Goal: Complete Application Form: Complete application form

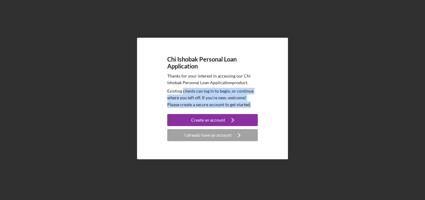
drag, startPoint x: 238, startPoint y: 104, endPoint x: 179, endPoint y: 89, distance: 60.8
click at [181, 90] on p "Existing clients can log in to begin, or continue where you left off. If you're…" at bounding box center [212, 98] width 90 height 20
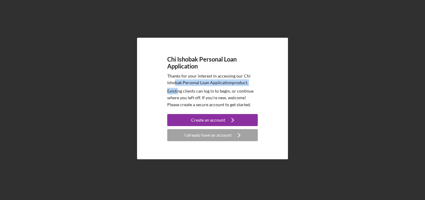
click at [175, 84] on div "Thanks for your interest in accessing our Chi Ishobak Personal Loan Application…" at bounding box center [212, 90] width 90 height 35
click at [270, 99] on div "Chi Ishobak Personal Loan Application Thanks for your interest in accessing our…" at bounding box center [212, 99] width 151 height 122
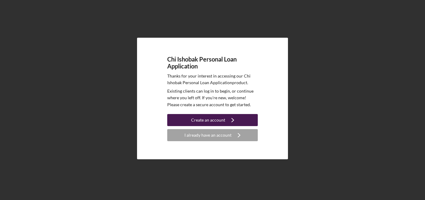
click at [225, 119] on icon "Icon/Navigate" at bounding box center [232, 120] width 15 height 15
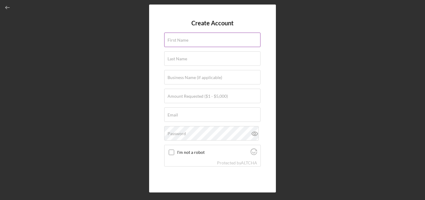
click at [202, 35] on div "First Name" at bounding box center [212, 40] width 97 height 15
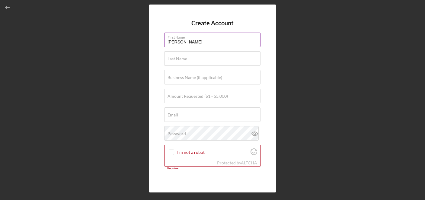
type input "[PERSON_NAME]"
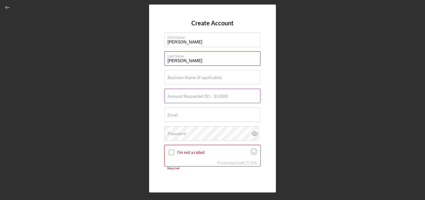
type input "[PERSON_NAME]"
click at [169, 97] on label "Amount Requested ($1 - $5,000)" at bounding box center [197, 96] width 60 height 5
click at [169, 97] on input "Amount Requested ($1 - $5,000)" at bounding box center [212, 96] width 96 height 14
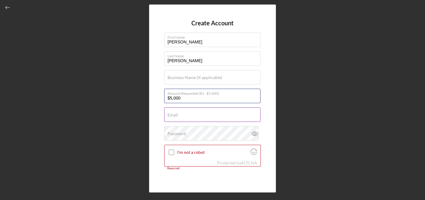
type input "$5,000"
click at [200, 115] on input "Email" at bounding box center [212, 114] width 96 height 14
click at [186, 116] on input "[EMAIL_ADDRESS]." at bounding box center [212, 114] width 96 height 14
click at [210, 116] on input "[EMAIL_ADDRESS]." at bounding box center [212, 114] width 96 height 14
type input "[EMAIL_ADDRESS][DOMAIN_NAME]"
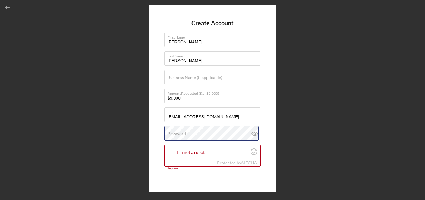
click at [206, 132] on div "Password" at bounding box center [212, 133] width 97 height 15
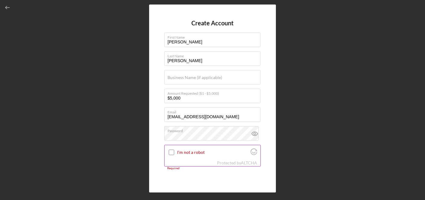
click at [172, 152] on input "I'm not a robot" at bounding box center [171, 152] width 5 height 5
checkbox input "true"
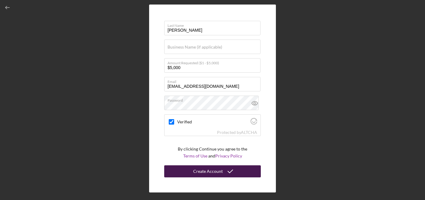
click at [206, 170] on div "Create Account" at bounding box center [208, 171] width 30 height 12
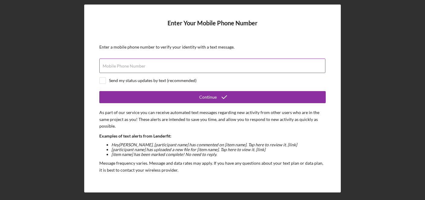
click at [174, 68] on input "Mobile Phone Number" at bounding box center [212, 66] width 226 height 14
type input "[PHONE_NUMBER]"
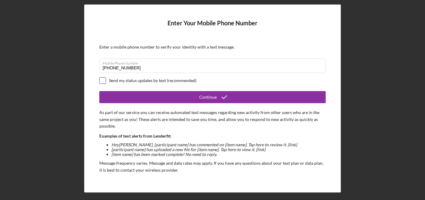
click at [103, 81] on input "checkbox" at bounding box center [103, 81] width 6 height 6
checkbox input "true"
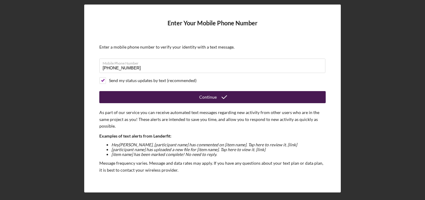
click at [131, 100] on button "Continue" at bounding box center [212, 97] width 226 height 12
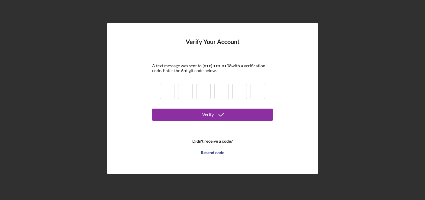
click at [165, 88] on input at bounding box center [167, 91] width 14 height 15
type input "7"
type input "6"
type input "2"
type input "6"
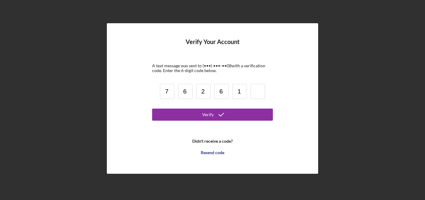
type input "1"
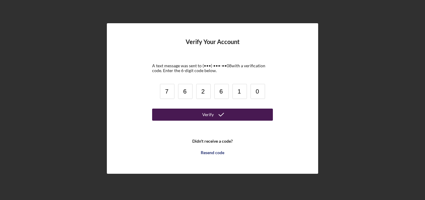
type input "0"
click at [195, 115] on button "Verify" at bounding box center [212, 115] width 121 height 12
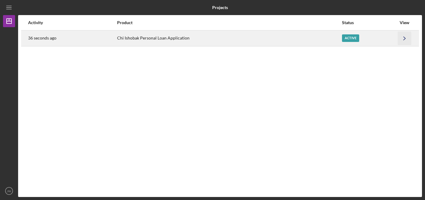
click at [407, 37] on icon "Icon/Navigate" at bounding box center [405, 38] width 14 height 14
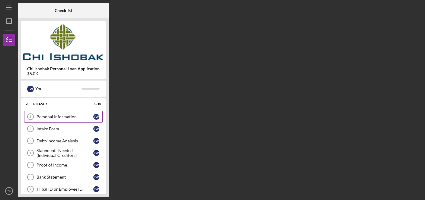
click at [43, 116] on div "Personal Information" at bounding box center [64, 116] width 57 height 5
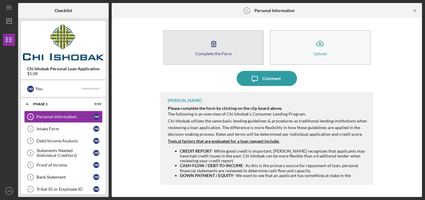
click at [221, 52] on div "Complete the Form" at bounding box center [213, 53] width 36 height 5
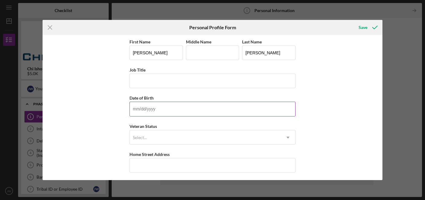
click at [150, 110] on input "Date of Birth" at bounding box center [212, 109] width 166 height 14
type input "[DATE]"
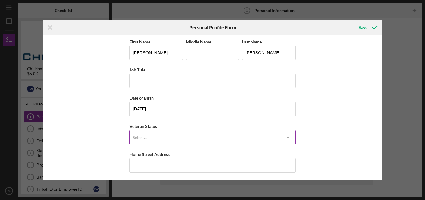
drag, startPoint x: 169, startPoint y: 132, endPoint x: 170, endPoint y: 137, distance: 4.5
click at [169, 132] on div "Select..." at bounding box center [205, 138] width 151 height 14
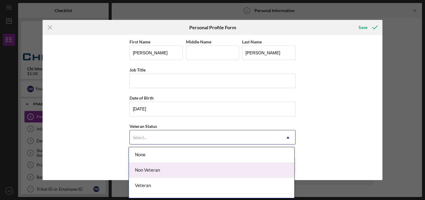
click at [163, 171] on div "Non Veteran" at bounding box center [211, 170] width 165 height 15
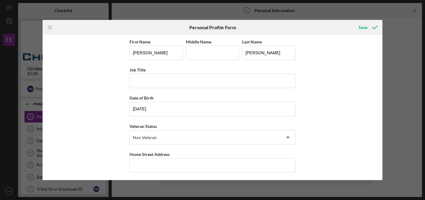
scroll to position [30, 0]
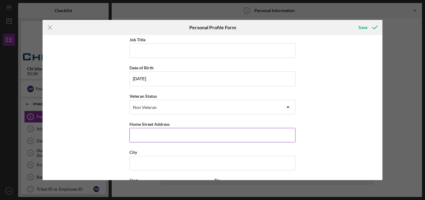
click at [165, 133] on input "Home Street Address" at bounding box center [212, 135] width 166 height 14
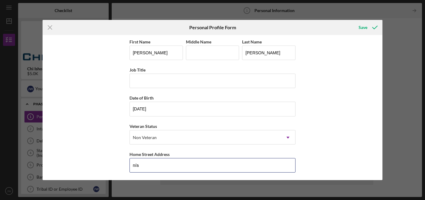
scroll to position [86, 0]
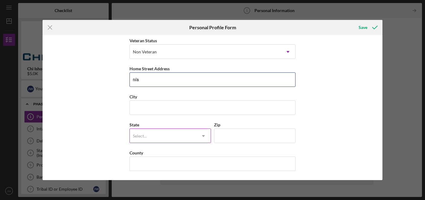
type input "n/a"
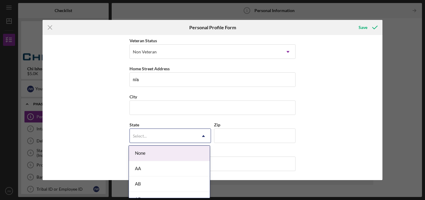
click at [153, 132] on div "Select..." at bounding box center [163, 136] width 66 height 14
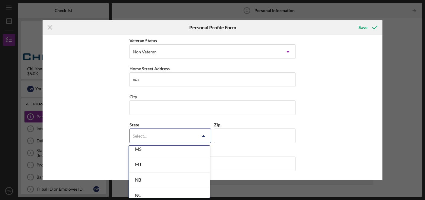
scroll to position [483, 0]
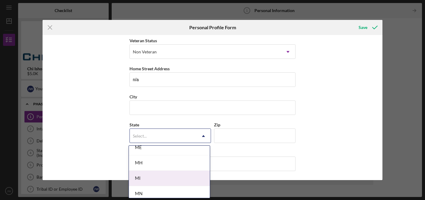
click at [139, 183] on div "MI" at bounding box center [169, 178] width 81 height 15
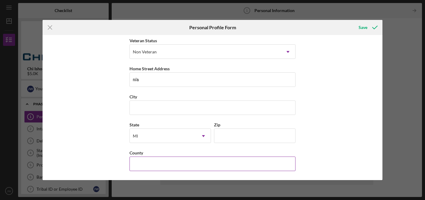
click at [158, 160] on input "County" at bounding box center [212, 164] width 166 height 14
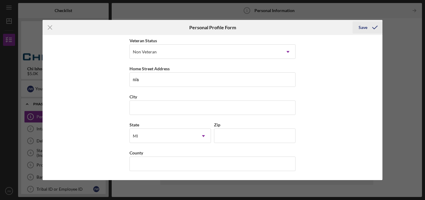
click at [363, 28] on div "Save" at bounding box center [362, 27] width 9 height 12
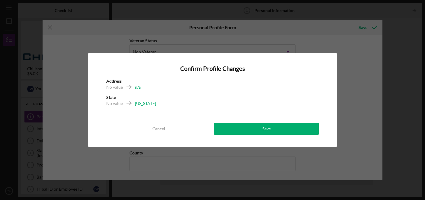
drag, startPoint x: 266, startPoint y: 138, endPoint x: 266, endPoint y: 131, distance: 7.2
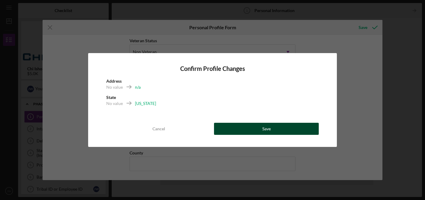
click at [266, 136] on div "Confirm Profile Changes Address No value n/a State No value [US_STATE] Cancel S…" at bounding box center [212, 100] width 249 height 94
click at [266, 130] on div "Save" at bounding box center [266, 129] width 8 height 12
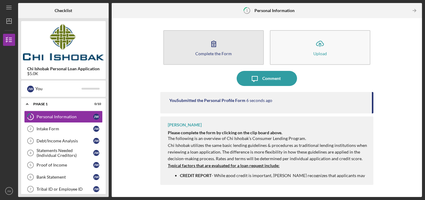
click at [209, 45] on icon "button" at bounding box center [213, 43] width 15 height 15
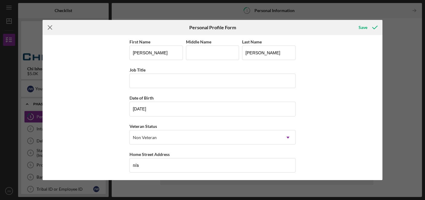
click at [52, 26] on line at bounding box center [50, 28] width 4 height 4
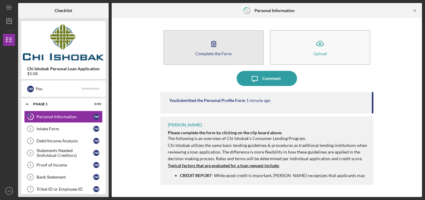
click at [217, 48] on icon "button" at bounding box center [213, 43] width 15 height 15
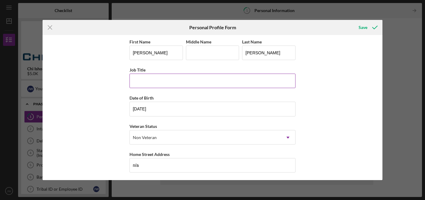
click at [213, 75] on input "Job Title" at bounding box center [212, 81] width 166 height 14
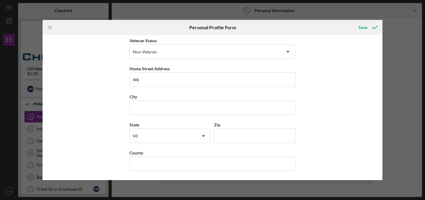
scroll to position [55, 0]
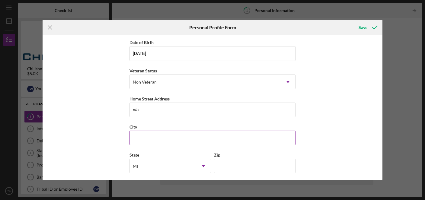
type input "n/a"
click at [161, 140] on input "City" at bounding box center [212, 138] width 166 height 14
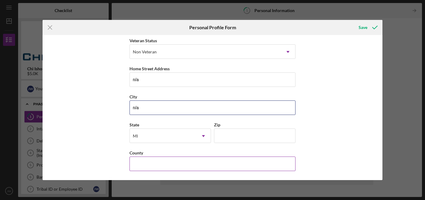
type input "n/a"
click at [164, 158] on input "County" at bounding box center [212, 164] width 166 height 14
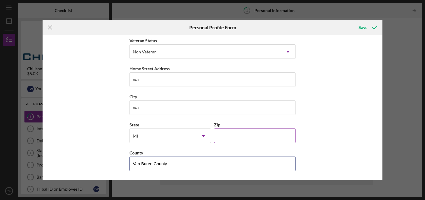
type input "Van Buren County"
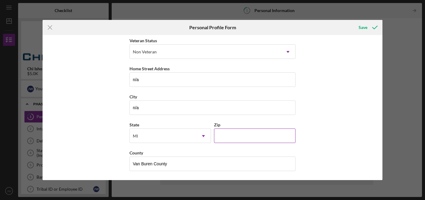
click at [245, 133] on input "Zip" at bounding box center [254, 135] width 81 height 14
type input "49079"
click at [338, 119] on div "First Name [PERSON_NAME] Middle Name Last Name [PERSON_NAME] Job Title n/a Date…" at bounding box center [213, 107] width 340 height 145
click at [371, 27] on icon "submit" at bounding box center [374, 27] width 15 height 15
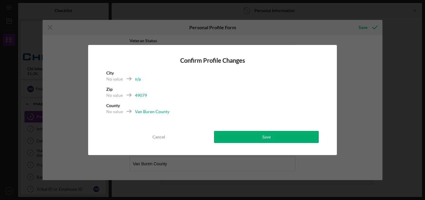
click at [130, 95] on line at bounding box center [129, 95] width 4 height 0
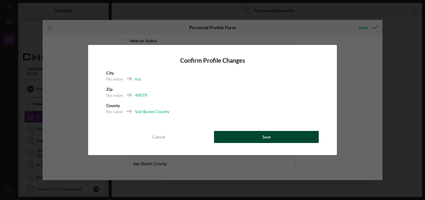
click at [241, 136] on button "Save" at bounding box center [266, 137] width 105 height 12
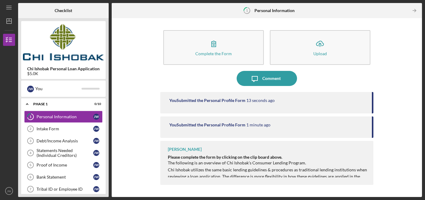
click at [319, 160] on p "The following is an overview of Chi Ishobak’s Consumer Lending Program." at bounding box center [267, 163] width 199 height 7
drag, startPoint x: 226, startPoint y: 170, endPoint x: 234, endPoint y: 170, distance: 8.1
click at [234, 170] on p "Chi Ishobak utilizes the same basic lending guidelines & procedures as traditio…" at bounding box center [267, 176] width 199 height 20
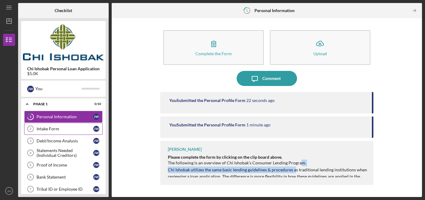
click at [56, 125] on link "Intake Form 2 Intake Form [PERSON_NAME]" at bounding box center [63, 129] width 78 height 12
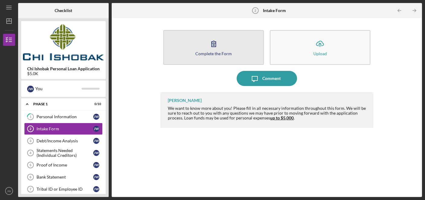
click at [220, 41] on icon "button" at bounding box center [213, 43] width 15 height 15
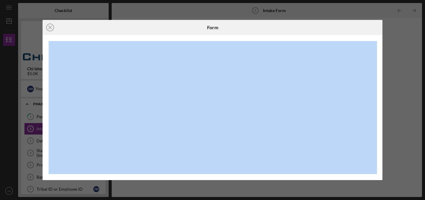
click at [248, 40] on div at bounding box center [213, 107] width 340 height 145
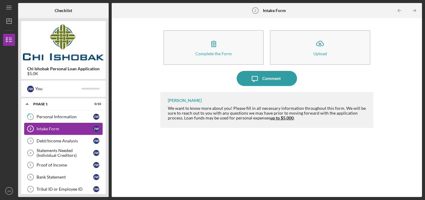
click at [74, 130] on div "Intake Form" at bounding box center [64, 128] width 57 height 5
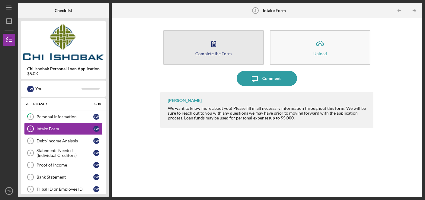
click at [217, 45] on icon "button" at bounding box center [213, 43] width 15 height 15
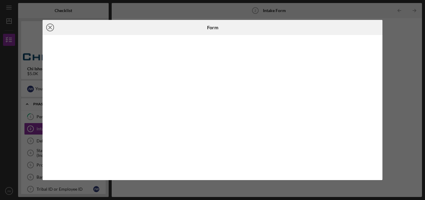
click at [52, 30] on circle at bounding box center [49, 27] width 7 height 7
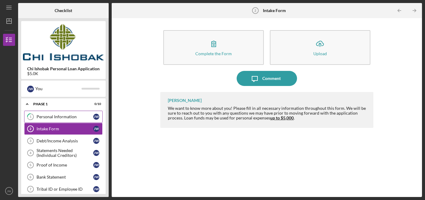
click at [65, 113] on link "1 Personal Information [PERSON_NAME]" at bounding box center [63, 117] width 78 height 12
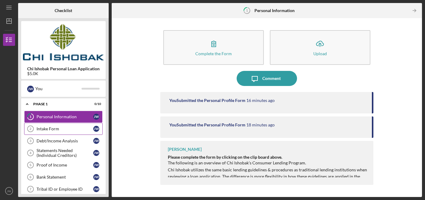
click at [56, 127] on div "Intake Form" at bounding box center [64, 128] width 57 height 5
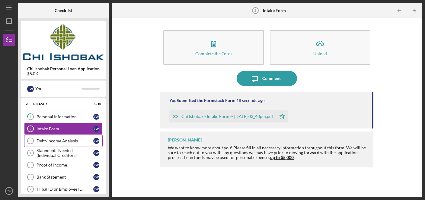
click at [47, 138] on link "Debt/Income Analysis 3 Debt/Income Analysis [PERSON_NAME]" at bounding box center [63, 141] width 78 height 12
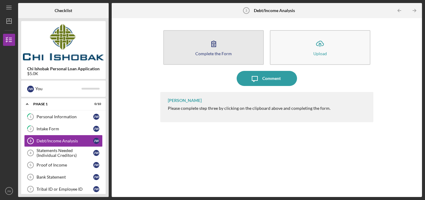
click at [204, 55] on div "Complete the Form" at bounding box center [213, 53] width 36 height 5
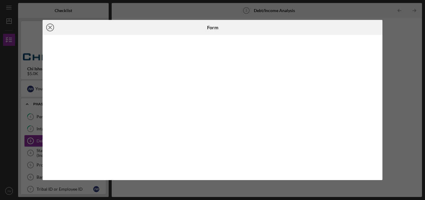
click at [51, 31] on circle at bounding box center [49, 27] width 7 height 7
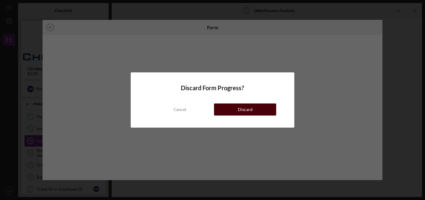
click at [247, 112] on div "Discard" at bounding box center [245, 109] width 15 height 12
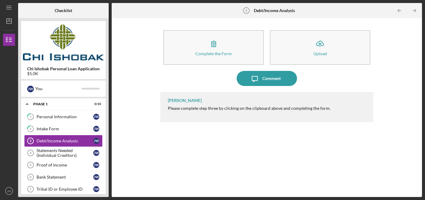
scroll to position [60, 0]
